Goal: Task Accomplishment & Management: Use online tool/utility

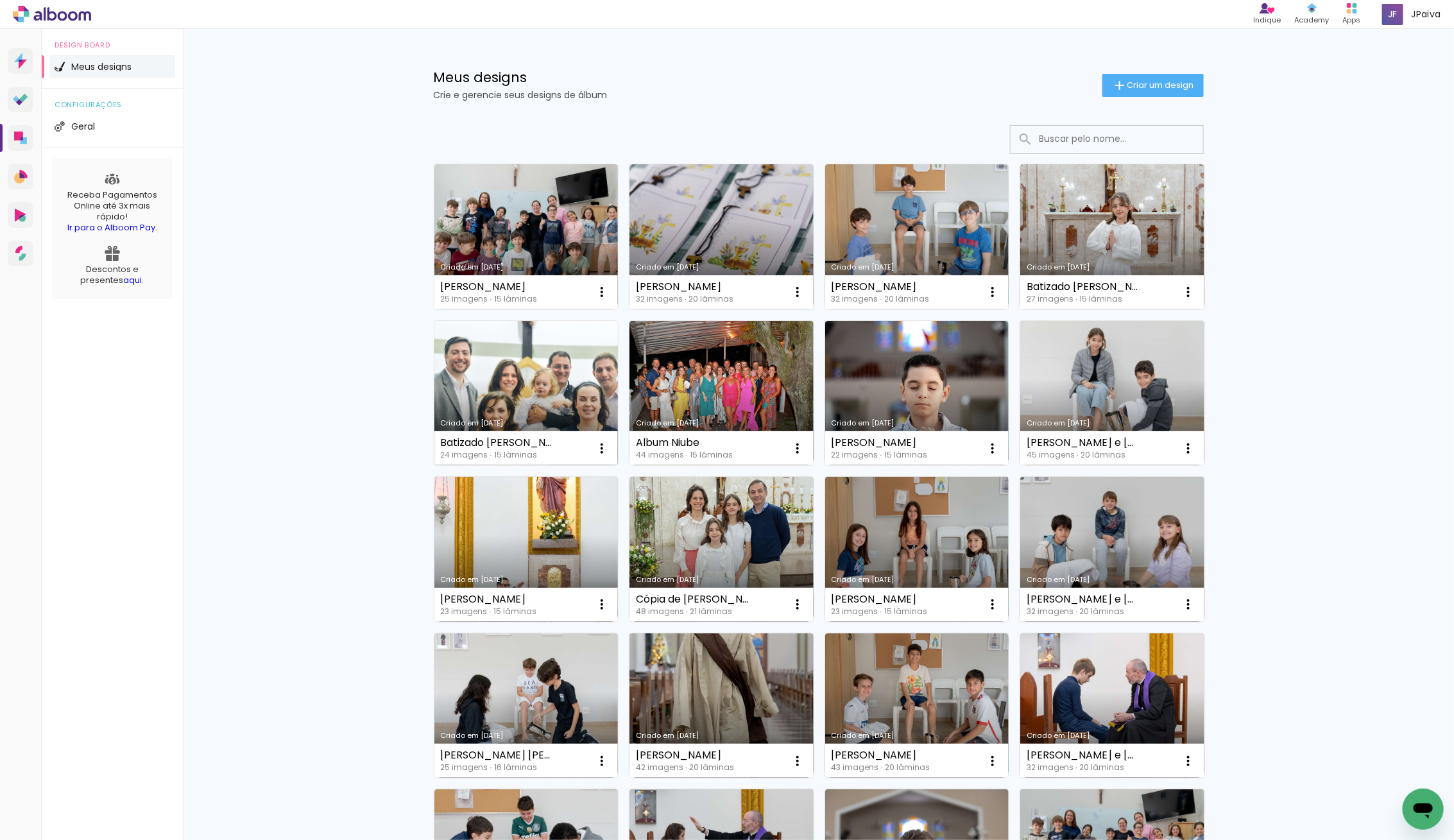
click at [537, 376] on link "Criado em [DATE]" at bounding box center [526, 393] width 184 height 145
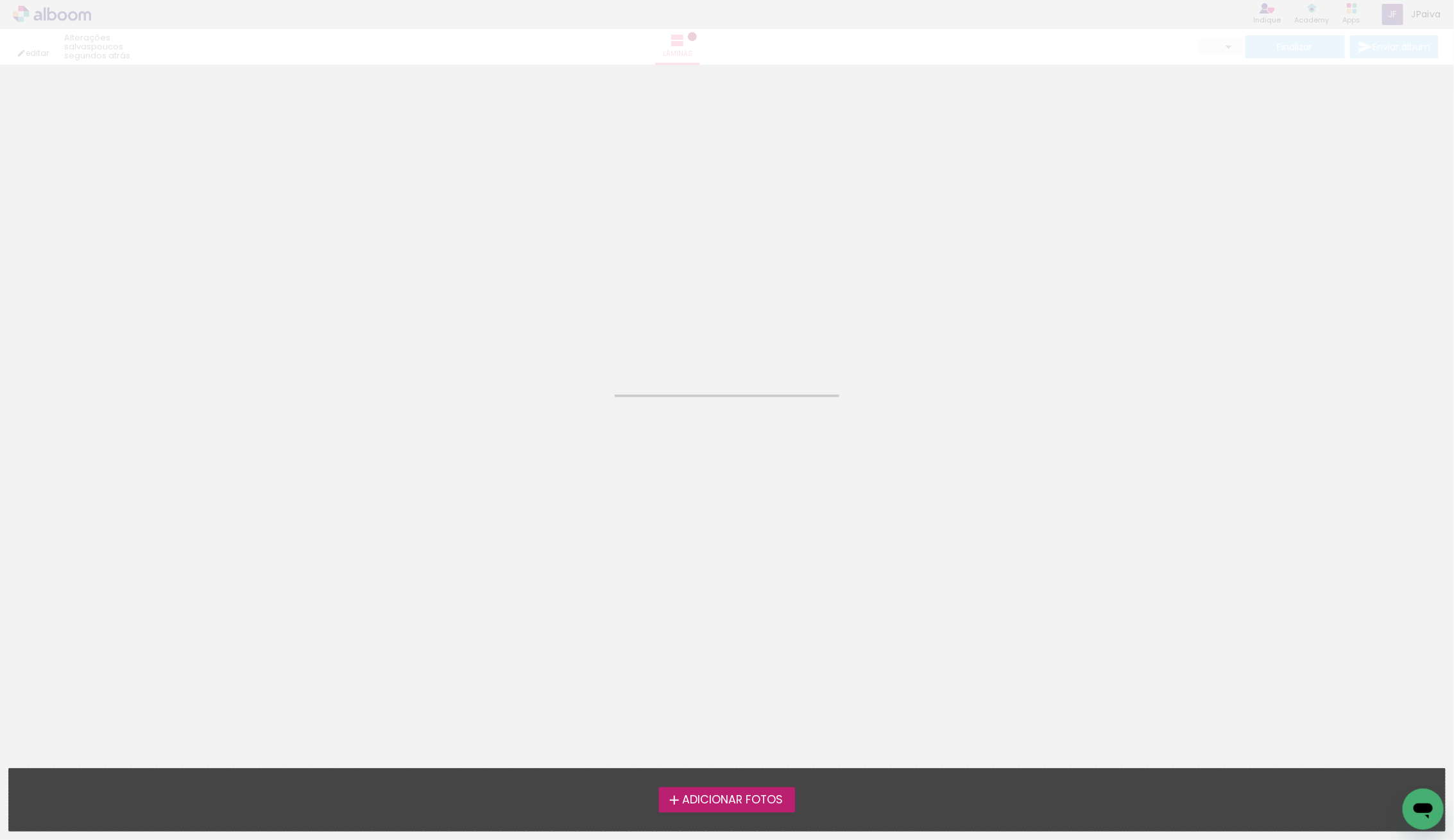
click at [537, 376] on neon-animated-pages "Confirmar Cancelar" at bounding box center [727, 452] width 1454 height 775
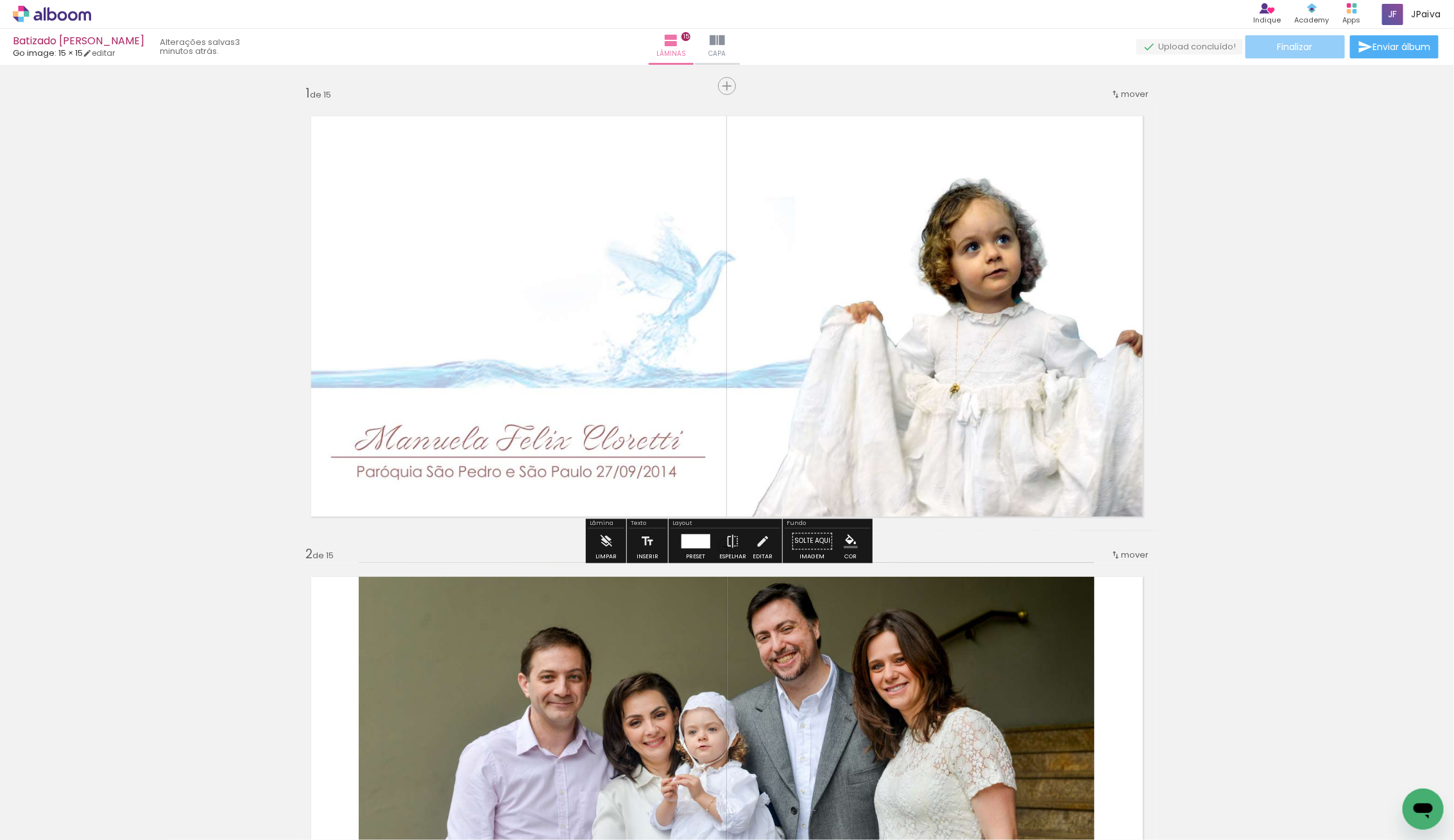
click at [1286, 43] on span "Finalizar" at bounding box center [1295, 47] width 35 height 9
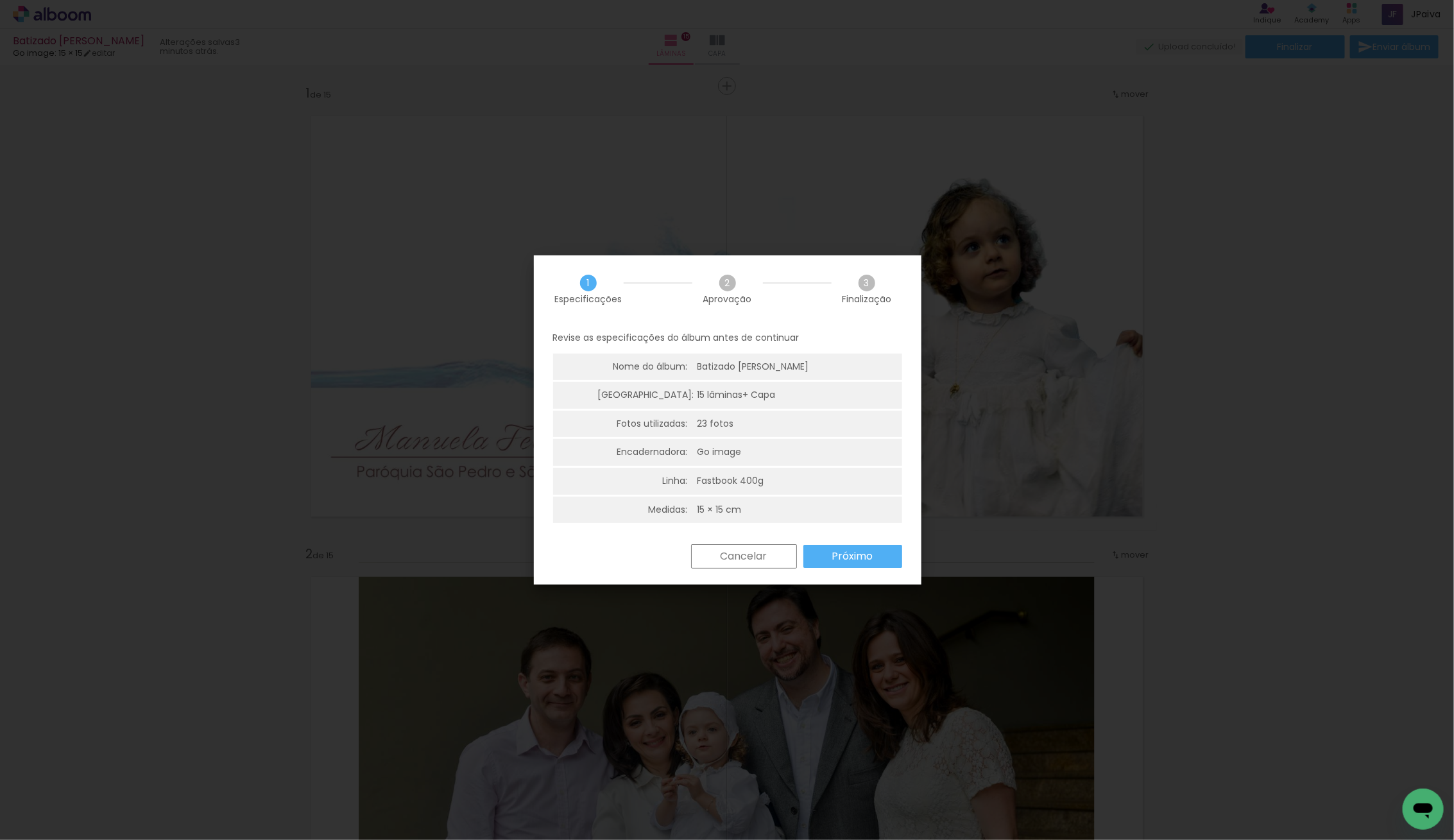
click at [0, 0] on slot "Próximo" at bounding box center [0, 0] width 0 height 0
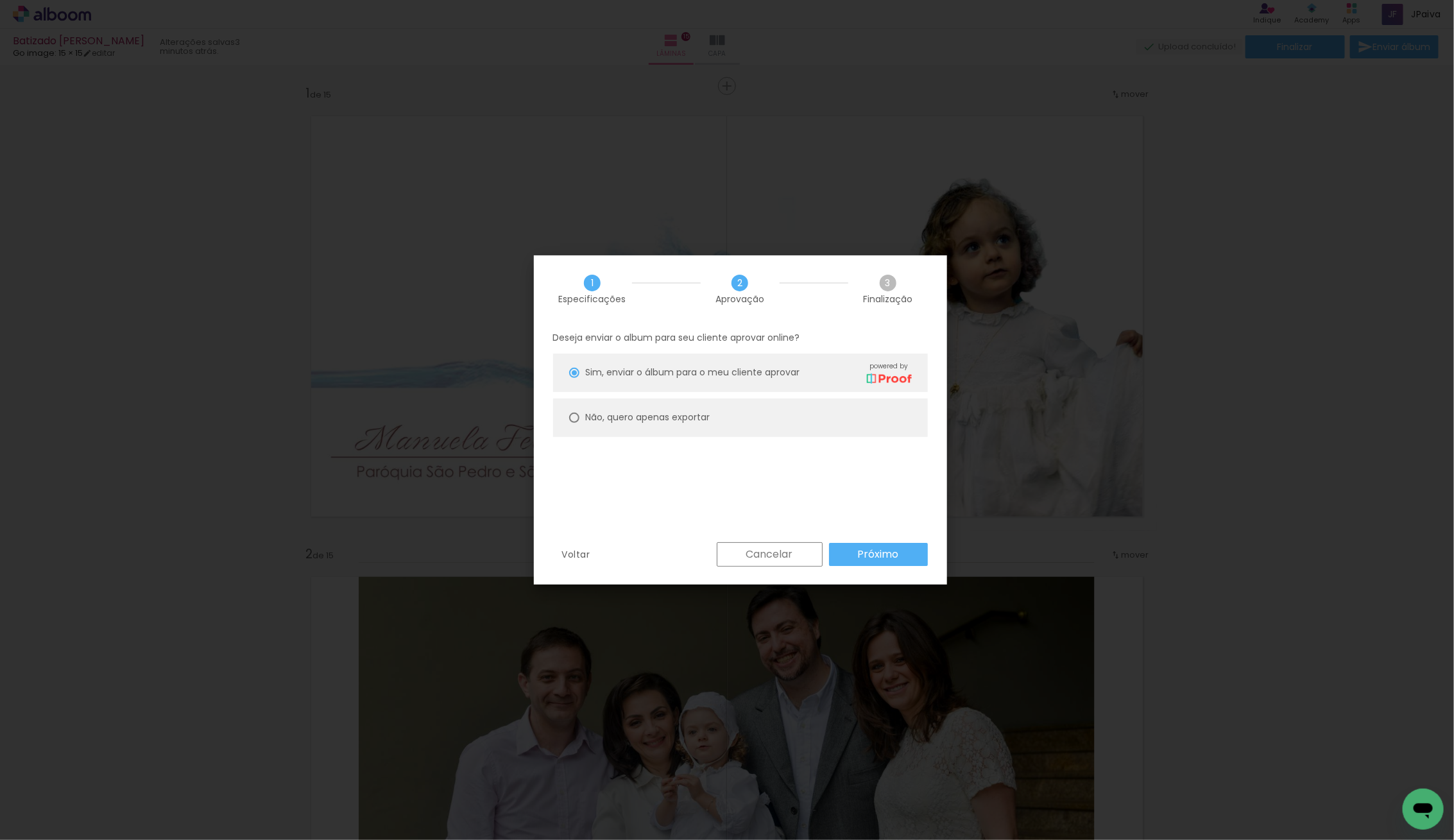
drag, startPoint x: 655, startPoint y: 420, endPoint x: 719, endPoint y: 475, distance: 84.4
click at [0, 0] on slot "Não, quero apenas exportar" at bounding box center [0, 0] width 0 height 0
type paper-radio-button "on"
click at [884, 567] on div "Voltar Cancelar Próximo" at bounding box center [741, 564] width 414 height 43
click at [0, 0] on slot "Próximo" at bounding box center [0, 0] width 0 height 0
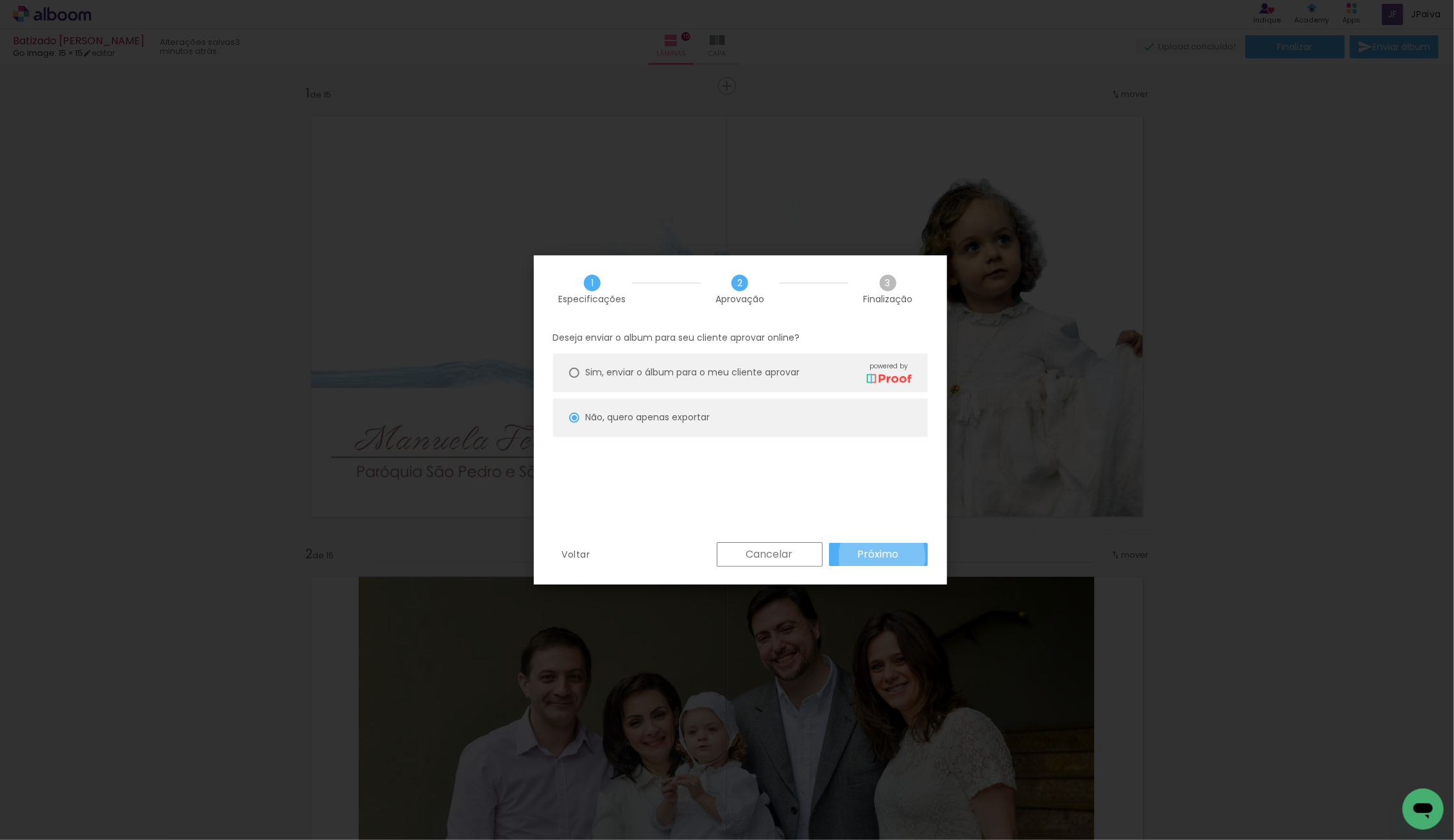
type input "Alta, 300 DPI"
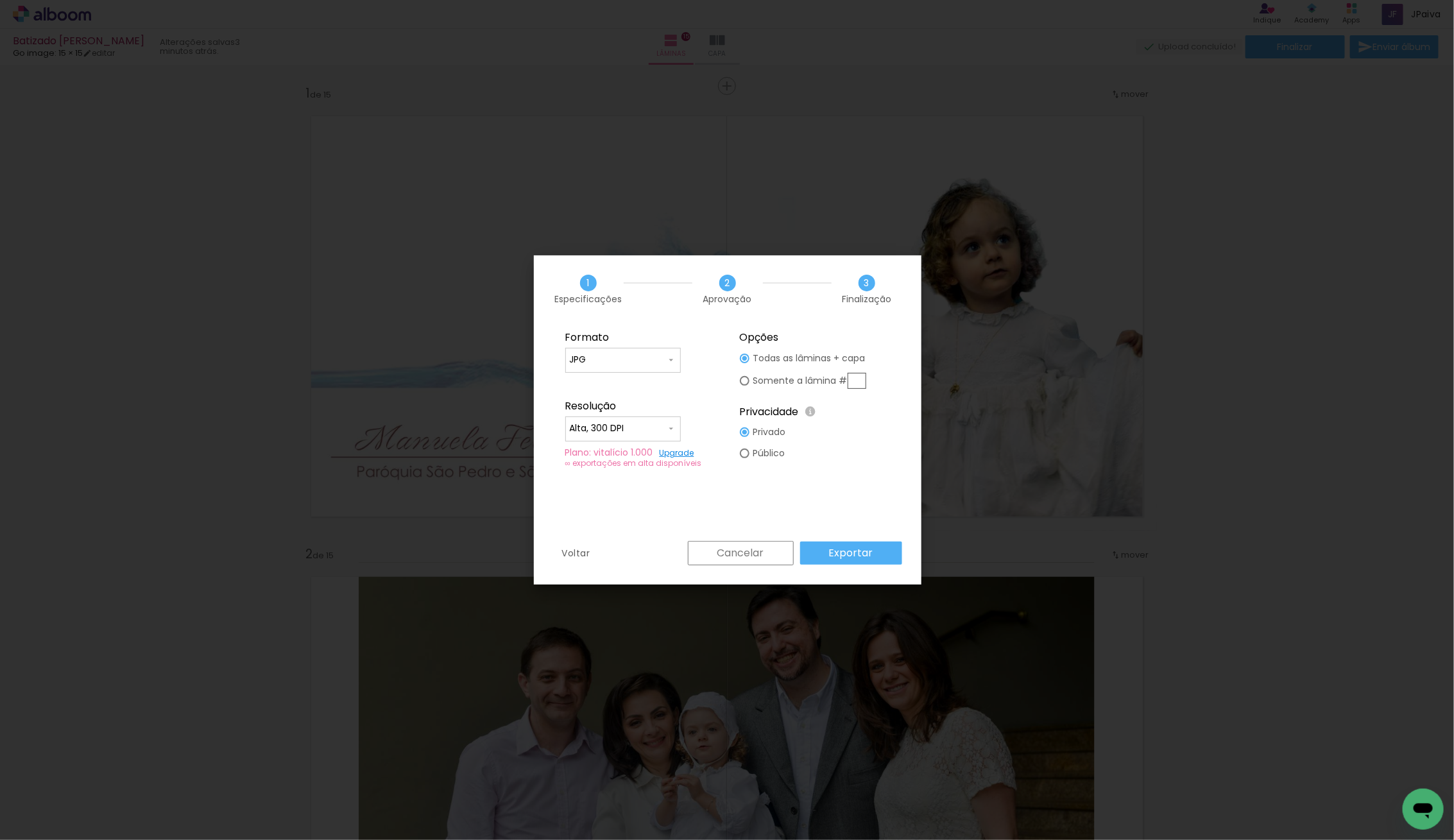
click at [879, 551] on paper-button "Exportar" at bounding box center [851, 553] width 102 height 23
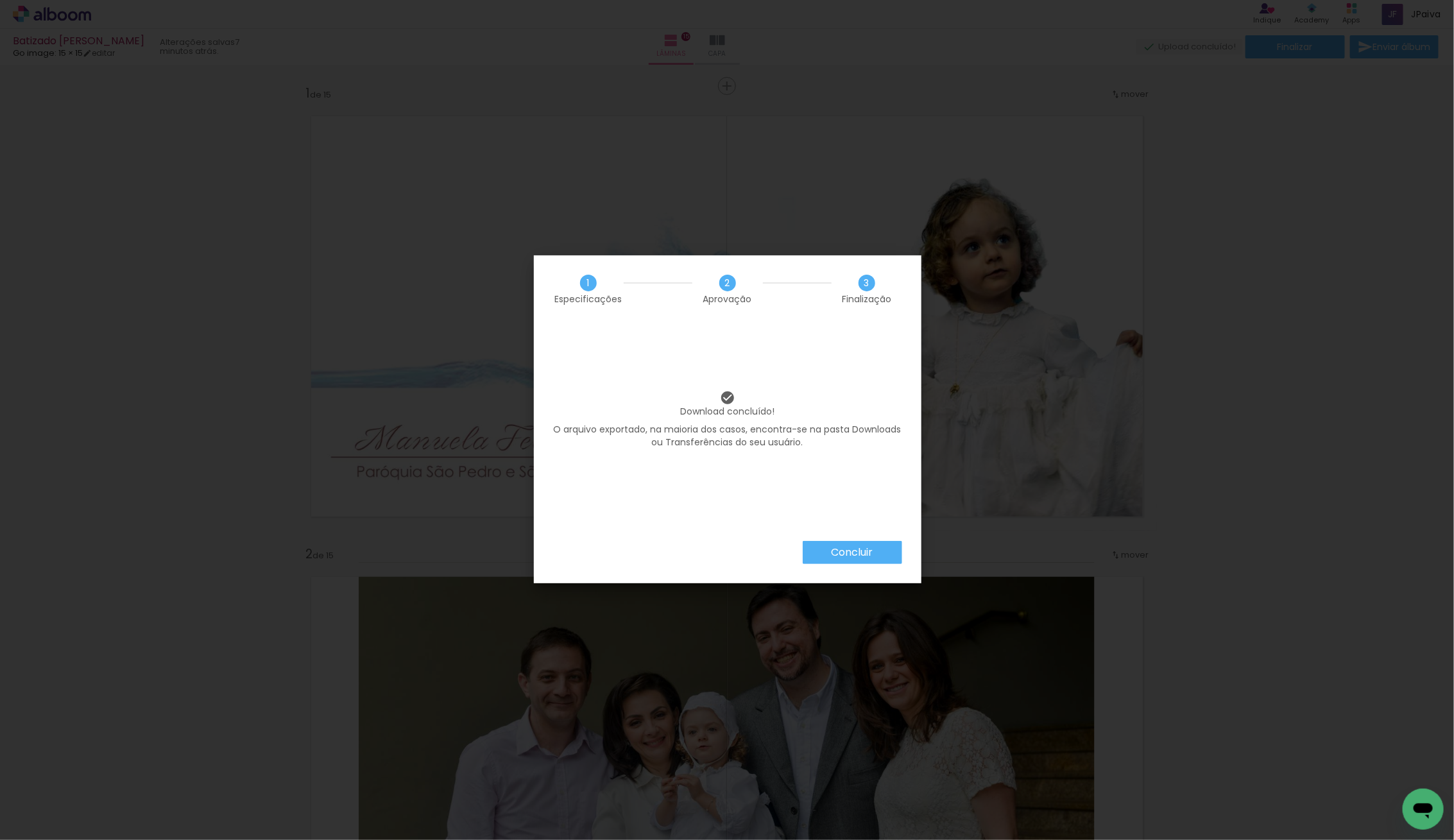
drag, startPoint x: 855, startPoint y: 546, endPoint x: 882, endPoint y: 550, distance: 27.3
click at [0, 0] on slot "Concluir" at bounding box center [0, 0] width 0 height 0
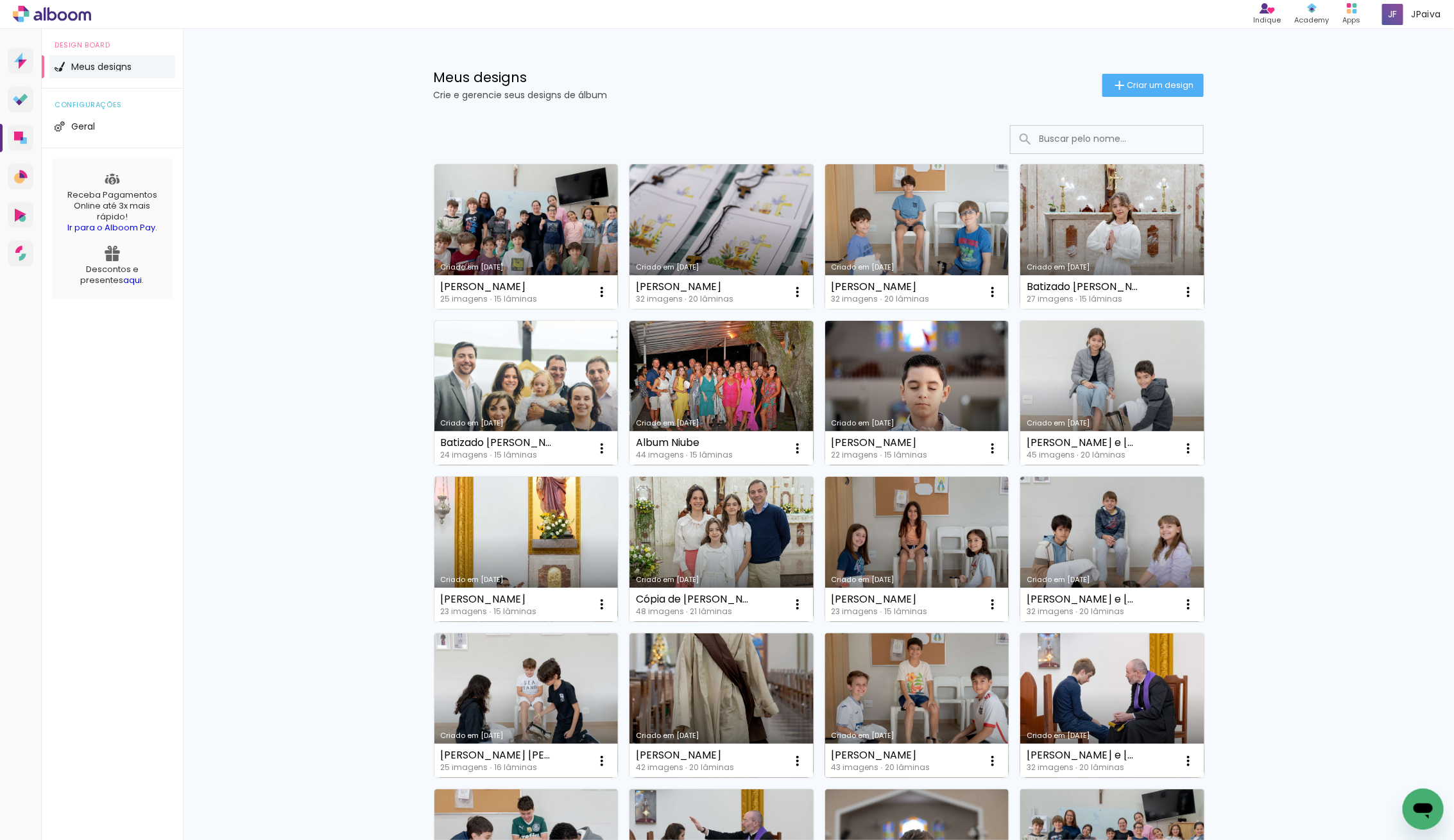
click at [918, 713] on link "Criado em [DATE]" at bounding box center [917, 706] width 184 height 145
click at [997, 761] on iron-icon at bounding box center [992, 760] width 15 height 15
click at [959, 813] on span "Fazer uma cópia" at bounding box center [944, 816] width 75 height 9
type input "Cópia de [PERSON_NAME]"
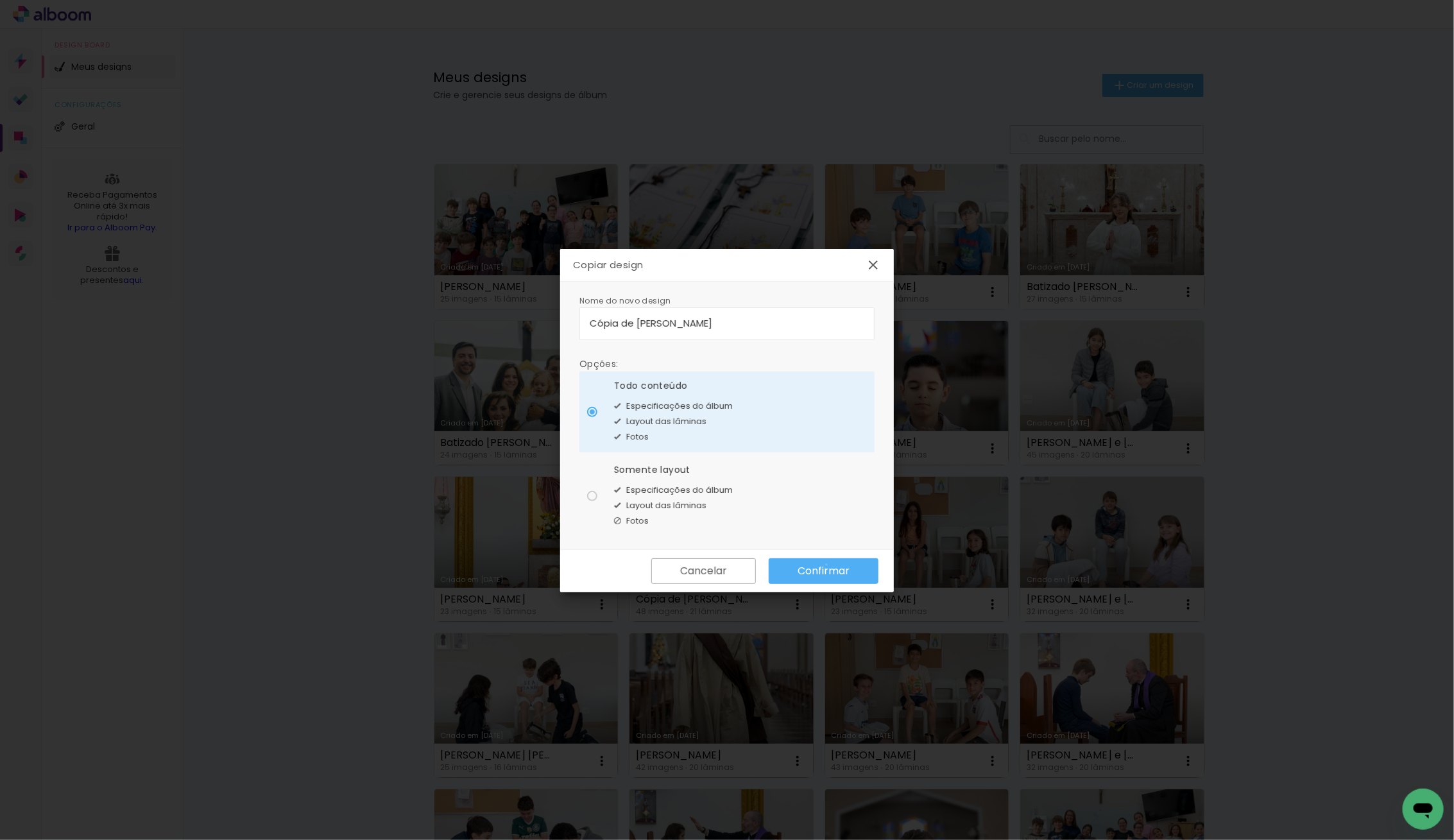
click at [0, 0] on slot "Confirmar" at bounding box center [0, 0] width 0 height 0
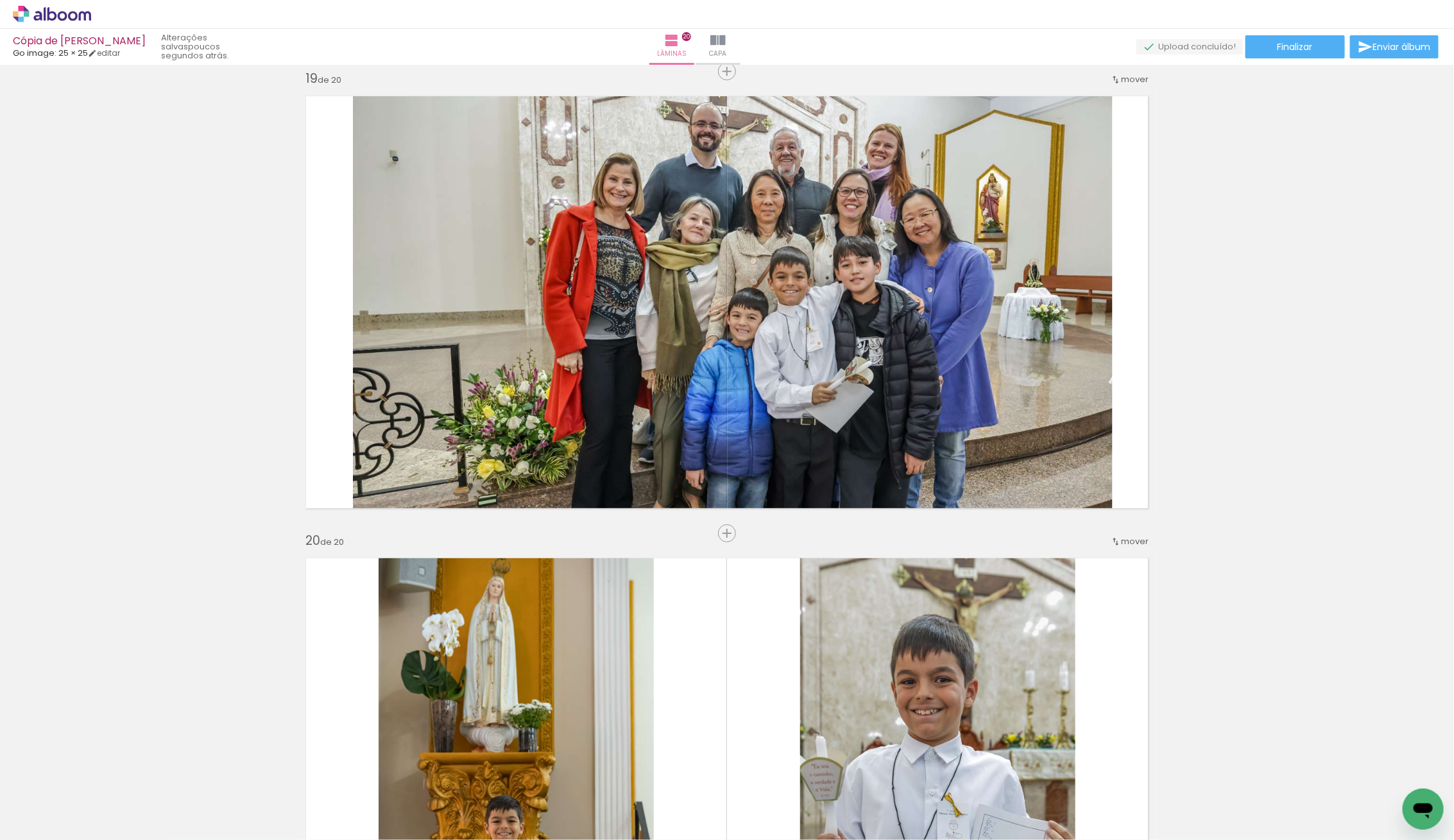
scroll to position [8093, 0]
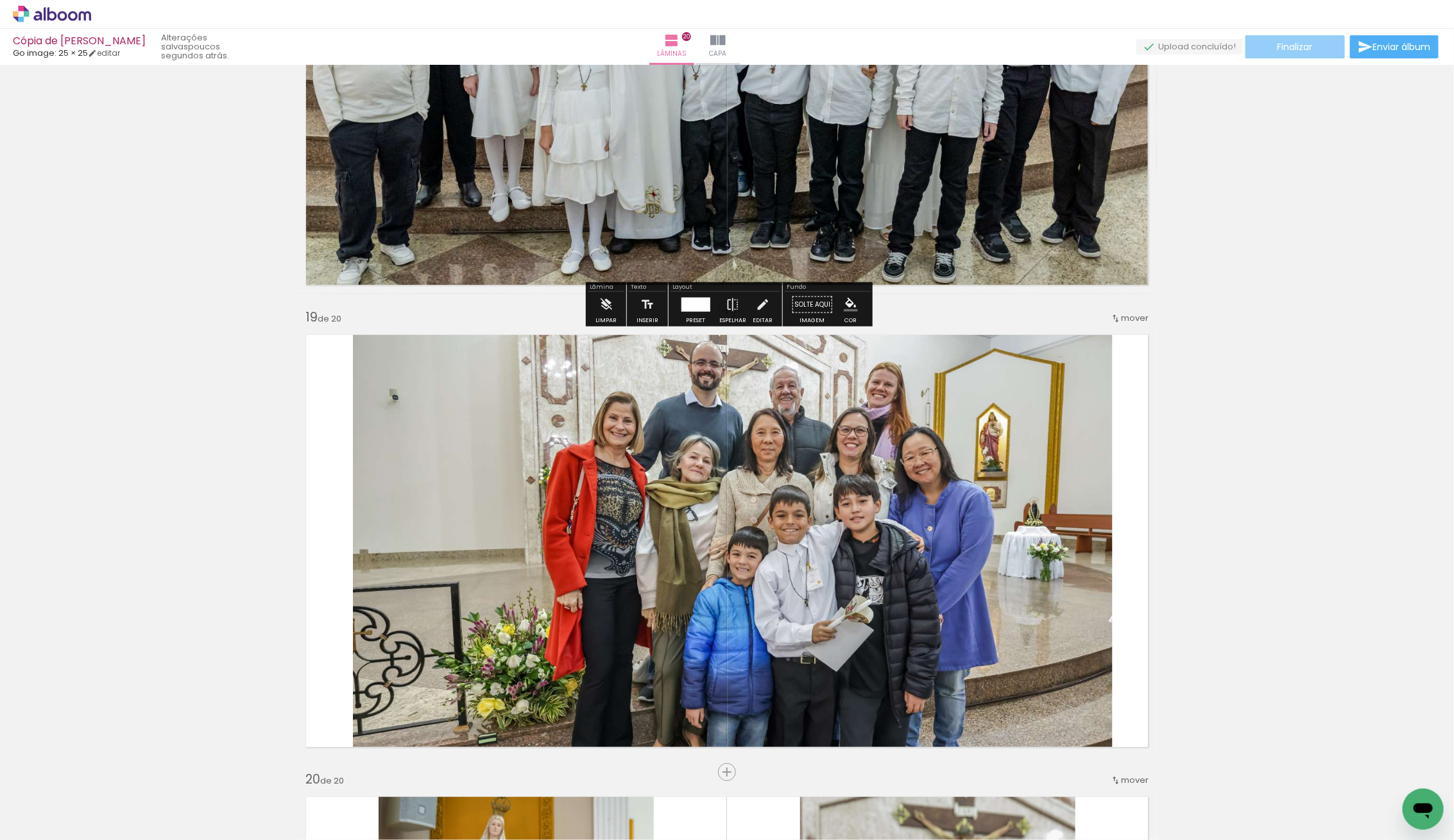
click at [1292, 47] on span "Finalizar" at bounding box center [1295, 47] width 35 height 9
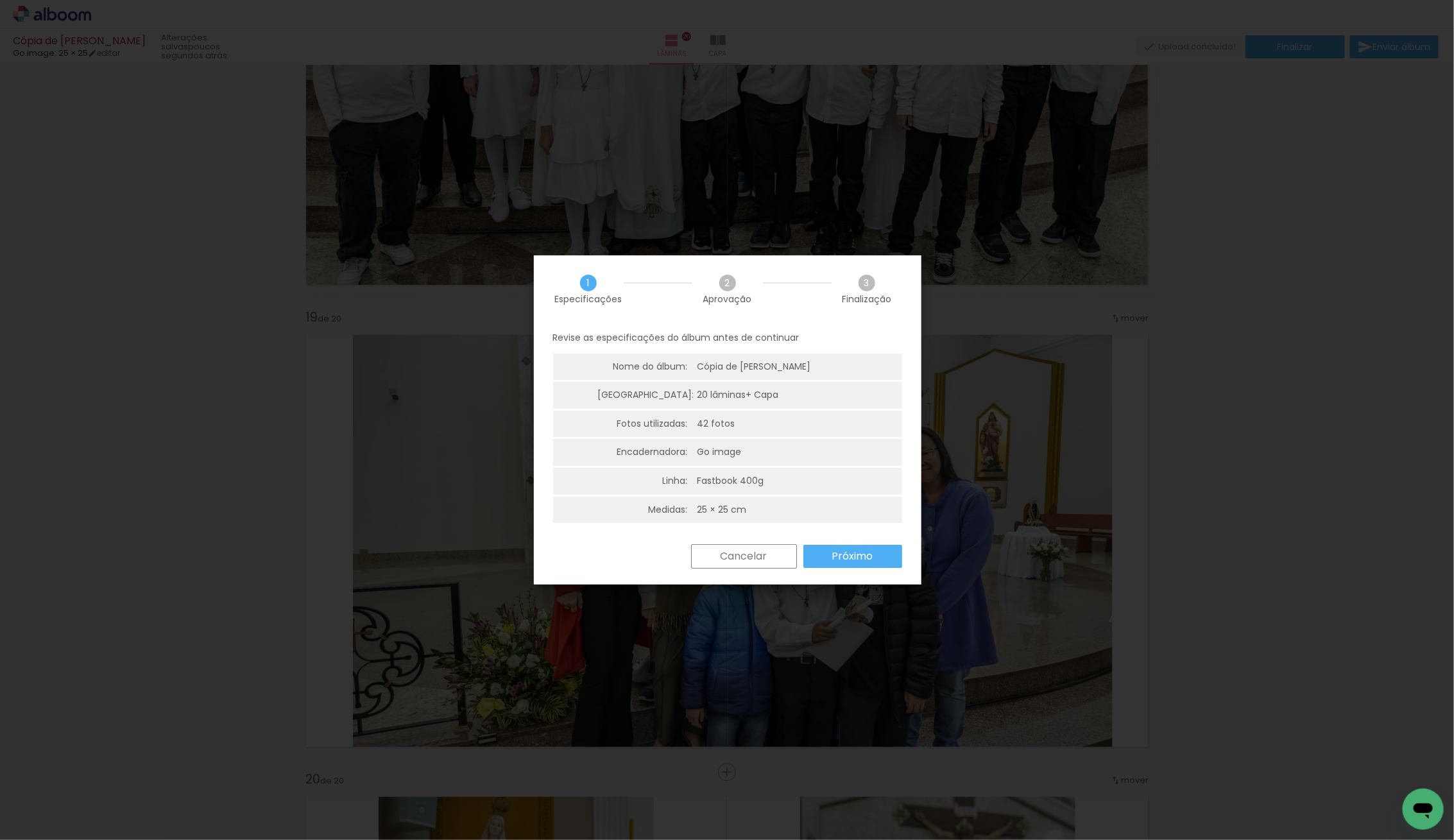
click at [0, 0] on slot "Próximo" at bounding box center [0, 0] width 0 height 0
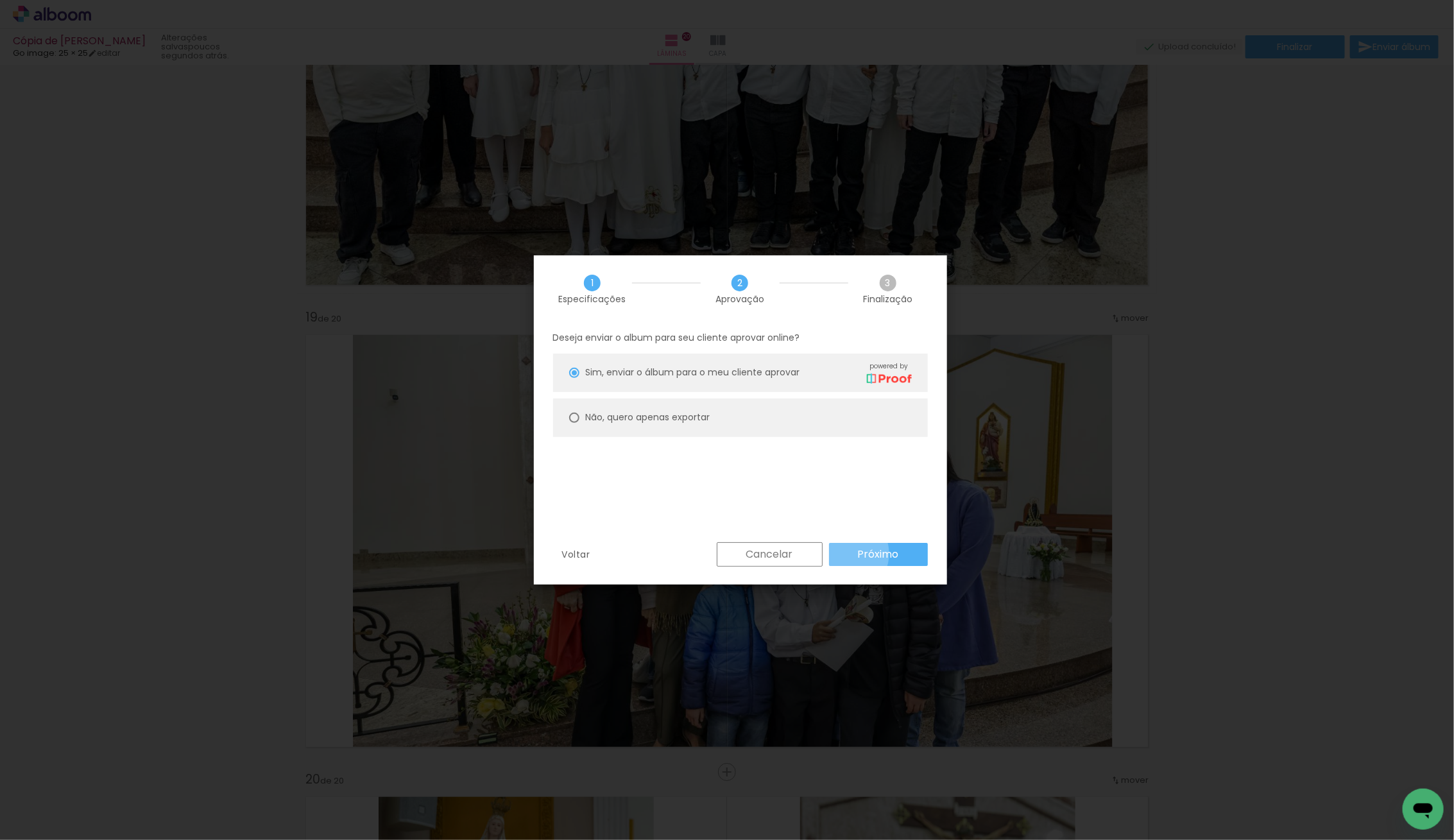
click at [842, 554] on paper-button "Próximo" at bounding box center [878, 554] width 99 height 23
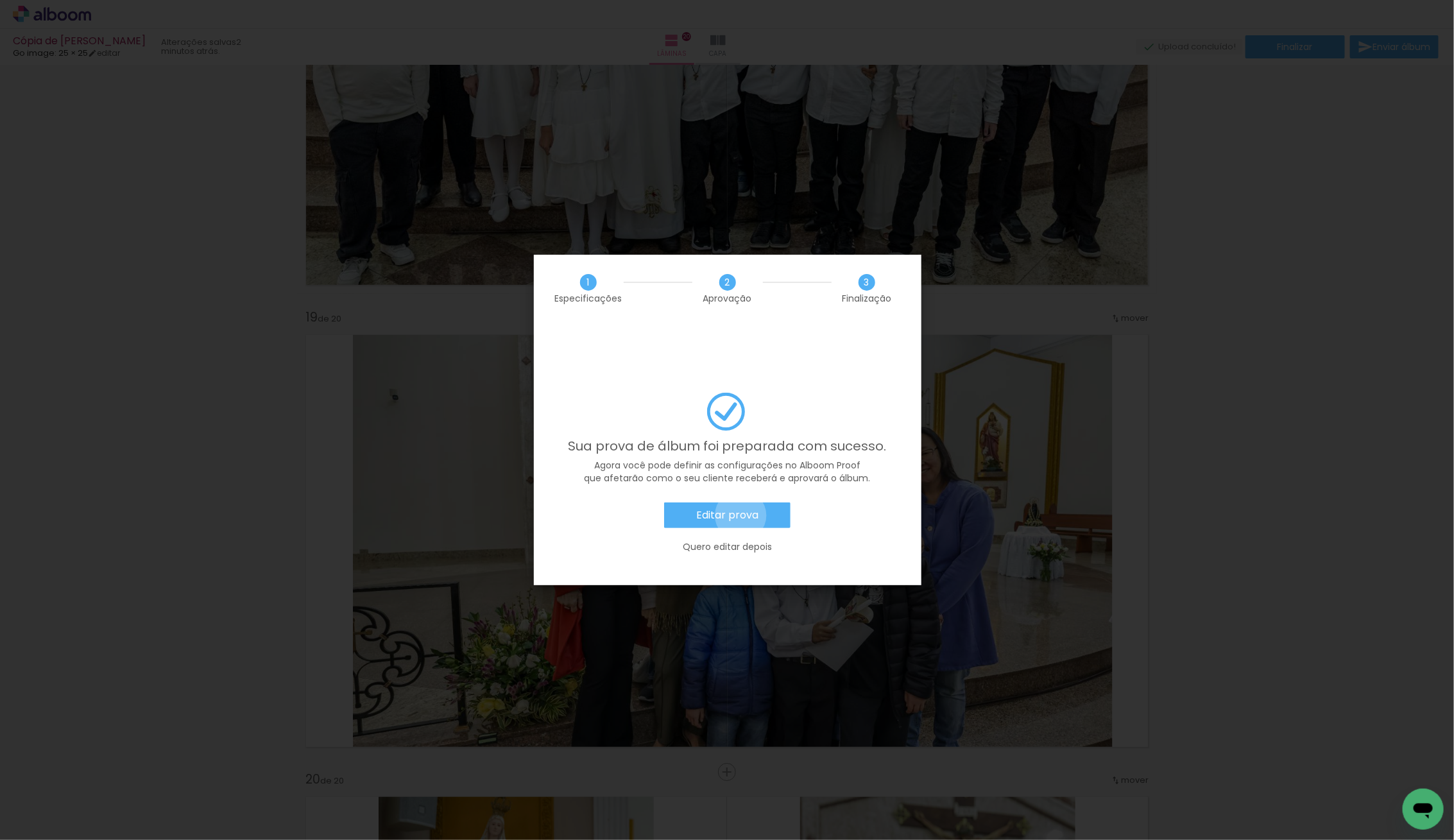
click at [0, 0] on slot "Editar prova" at bounding box center [0, 0] width 0 height 0
